Goal: Information Seeking & Learning: Learn about a topic

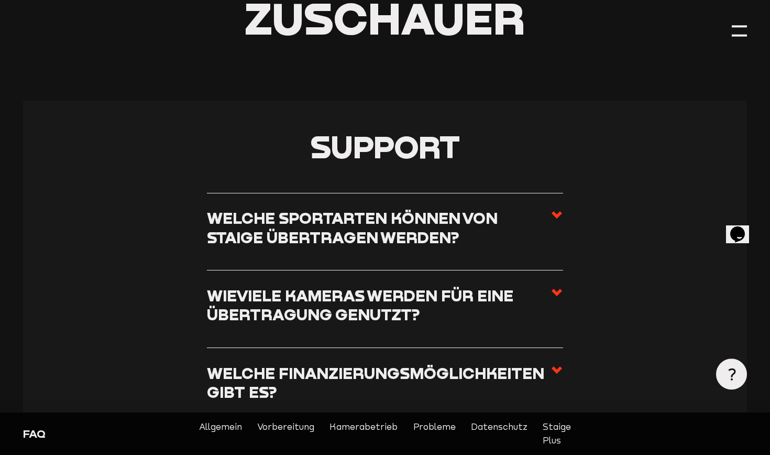
scroll to position [170, 0]
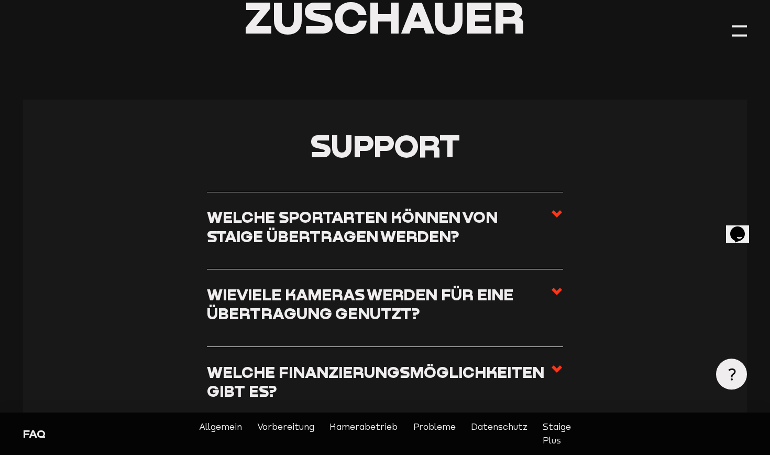
click at [493, 207] on h3 "Welche Sportarten können von Staige übertragen werden?" at bounding box center [379, 226] width 344 height 38
click at [0, 0] on input "Welche Sportarten können von Staige übertragen werden?" at bounding box center [0, 0] width 0 height 0
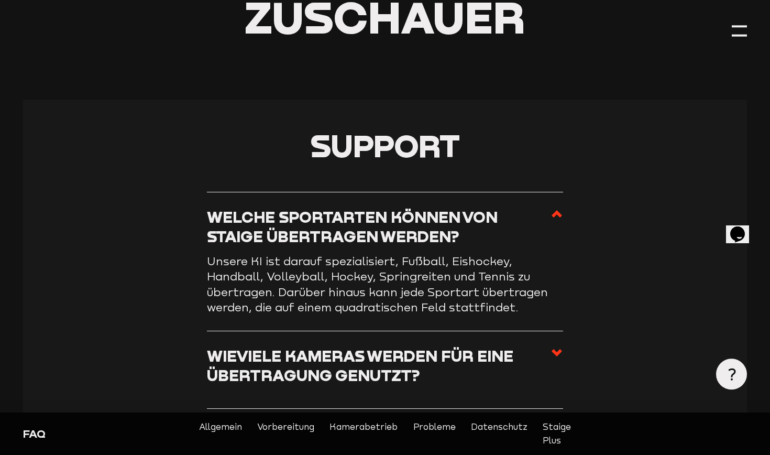
click at [497, 222] on h3 "Welche Sportarten können von Staige übertragen werden?" at bounding box center [379, 226] width 344 height 38
click at [0, 0] on input "Welche Sportarten können von Staige übertragen werden?" at bounding box center [0, 0] width 0 height 0
click at [557, 210] on use at bounding box center [557, 213] width 10 height 7
click at [0, 0] on input "Welche Sportarten können von Staige übertragen werden?" at bounding box center [0, 0] width 0 height 0
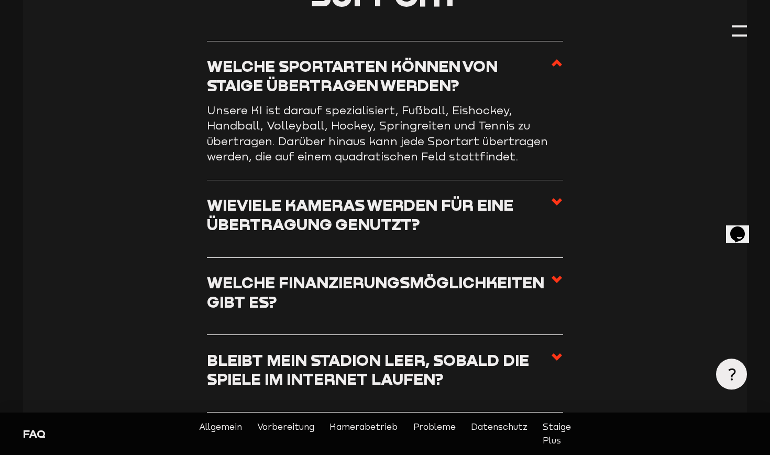
scroll to position [320, 0]
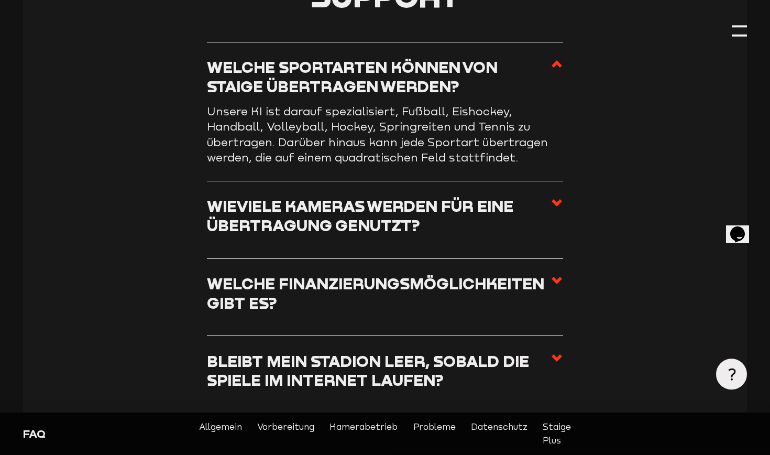
click at [492, 220] on h3 "Wieviele Kameras werden für eine Übertragung genutzt?" at bounding box center [379, 215] width 344 height 38
click at [0, 0] on input "Wieviele Kameras werden für eine Übertragung genutzt?" at bounding box center [0, 0] width 0 height 0
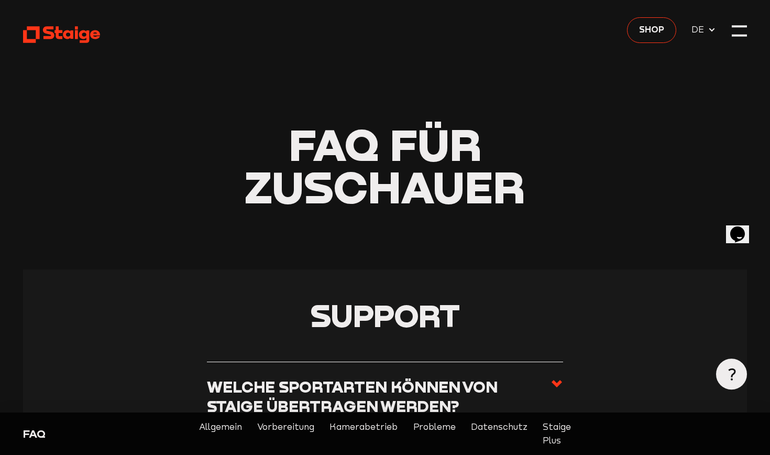
scroll to position [0, 0]
click at [665, 27] on link "Shop" at bounding box center [651, 30] width 49 height 26
